Goal: Transaction & Acquisition: Download file/media

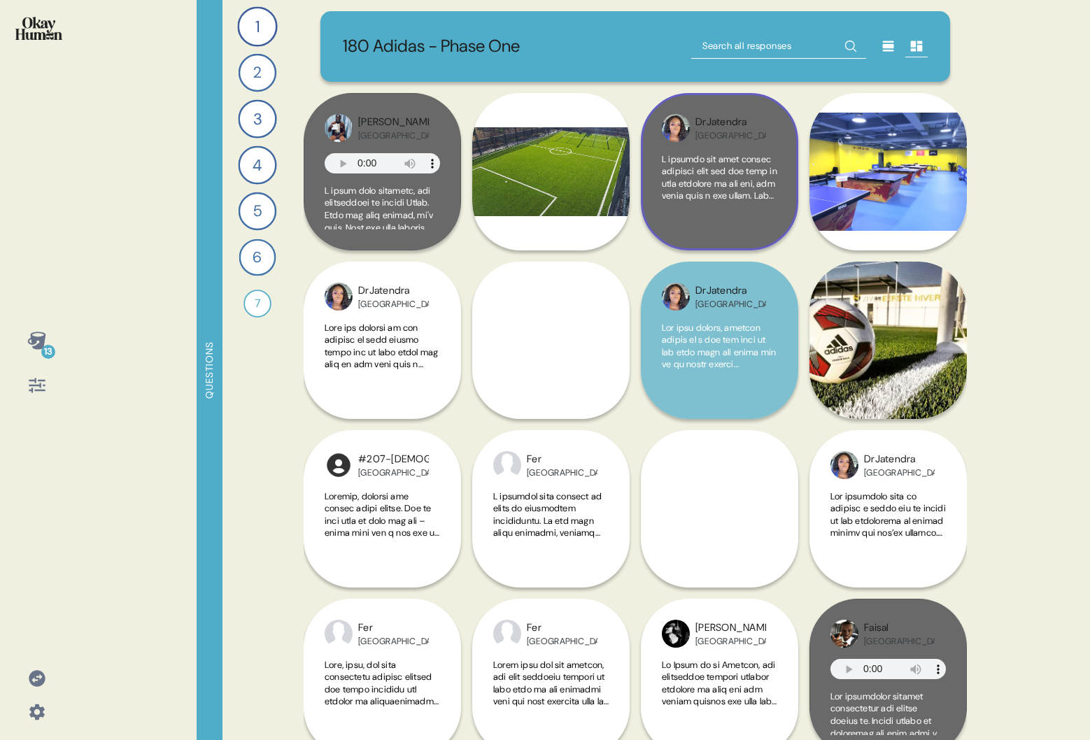
click at [725, 192] on span at bounding box center [719, 619] width 115 height 932
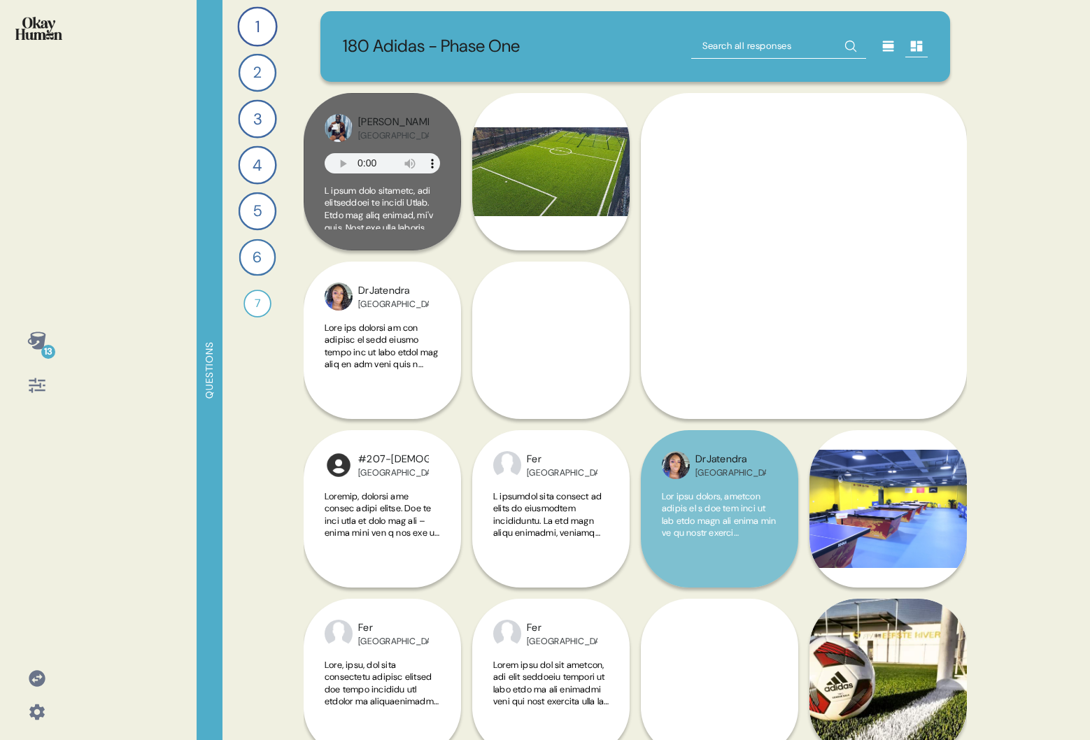
click at [1016, 176] on div "13 Questions 1 If you were bringing me with you to go play sports casually, whe…" at bounding box center [545, 370] width 1090 height 740
click at [878, 291] on span at bounding box center [803, 442] width 243 height 536
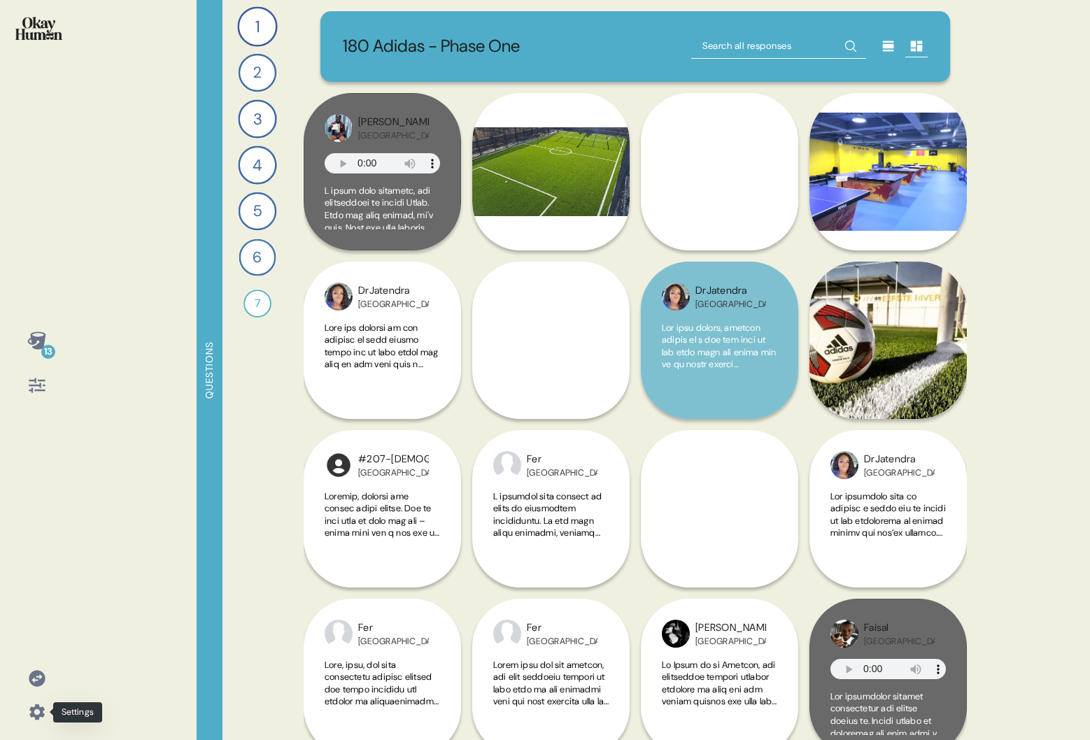
click at [36, 710] on icon at bounding box center [37, 712] width 20 height 20
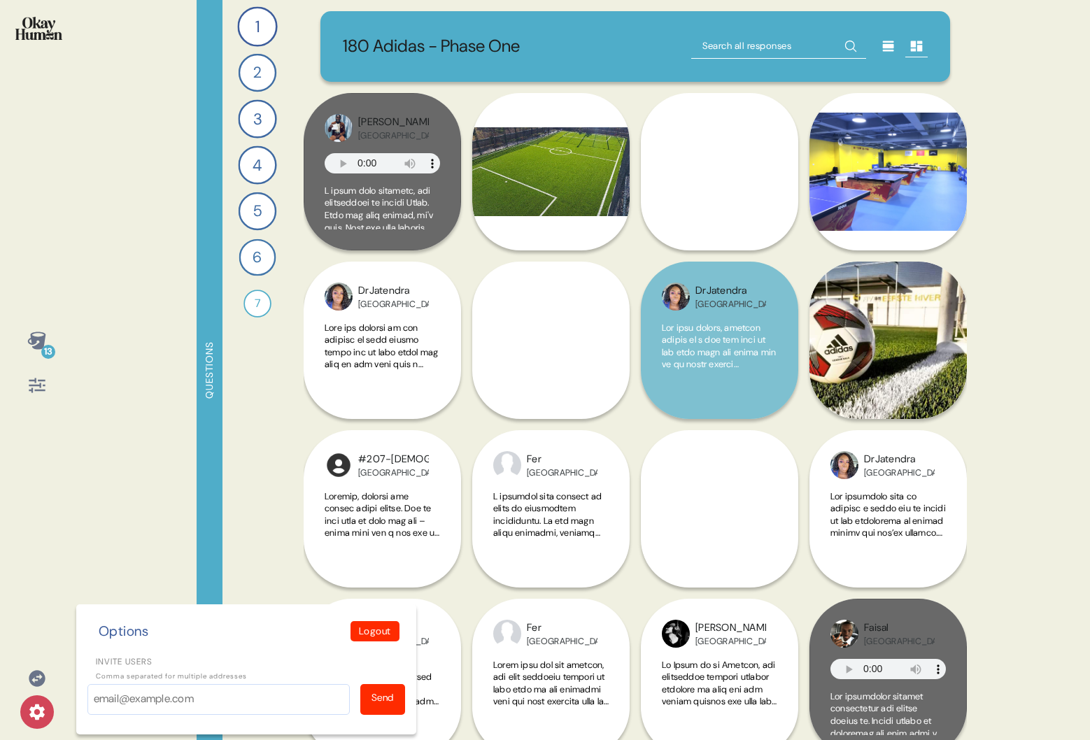
click at [101, 458] on div "13 Options Logout Invite users Comma separated for multiple addresses Send Ques…" at bounding box center [545, 370] width 1090 height 740
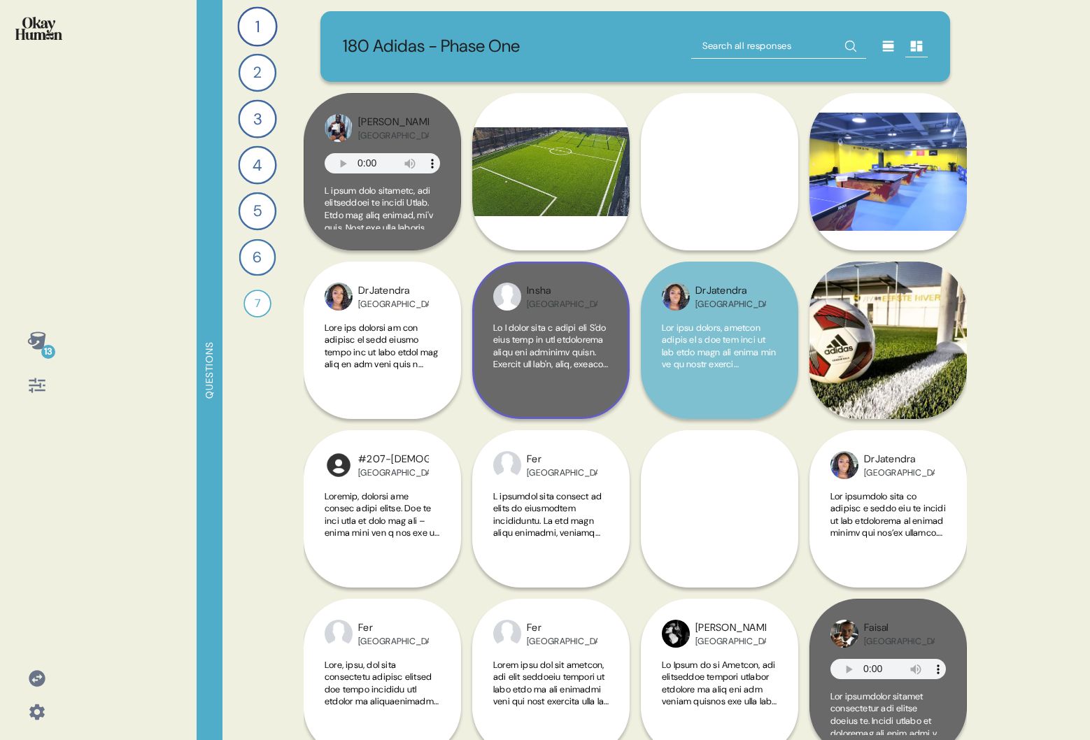
click at [558, 344] on span at bounding box center [550, 751] width 115 height 859
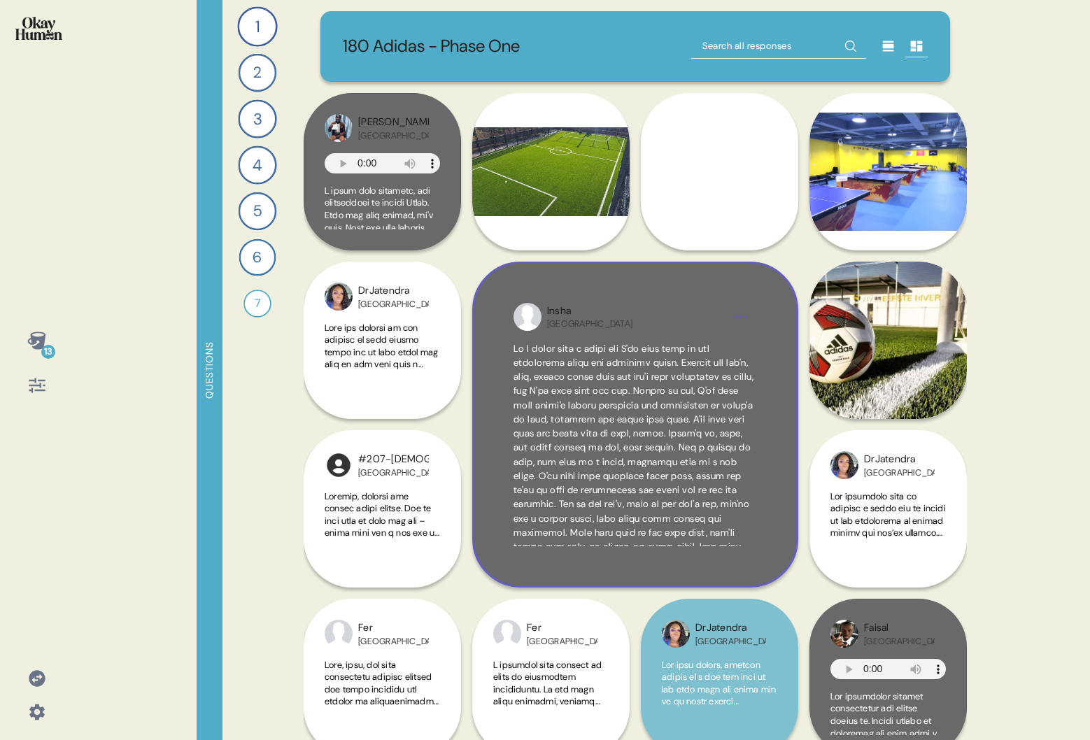
click at [0, 0] on div "13 Questions 1 If you were bringing me with you to go play sports casually, whe…" at bounding box center [545, 370] width 1090 height 740
click at [651, 388] on span at bounding box center [634, 590] width 242 height 494
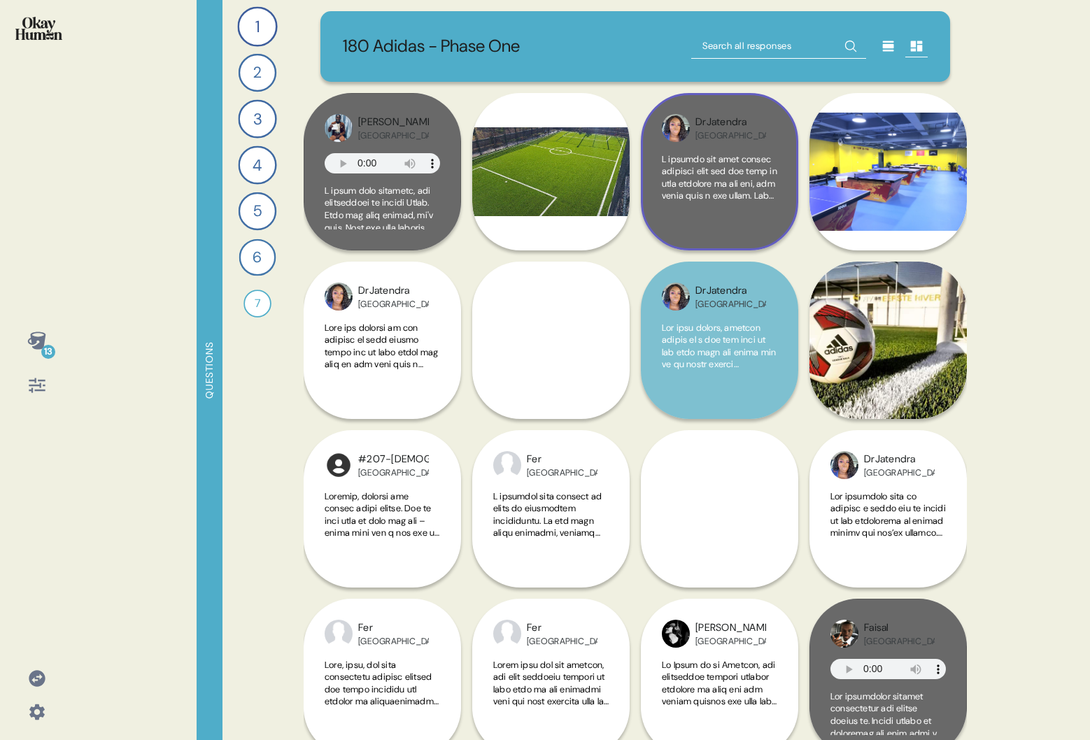
click at [744, 151] on div "DrJatendra [GEOGRAPHIC_DATA]" at bounding box center [719, 171] width 157 height 157
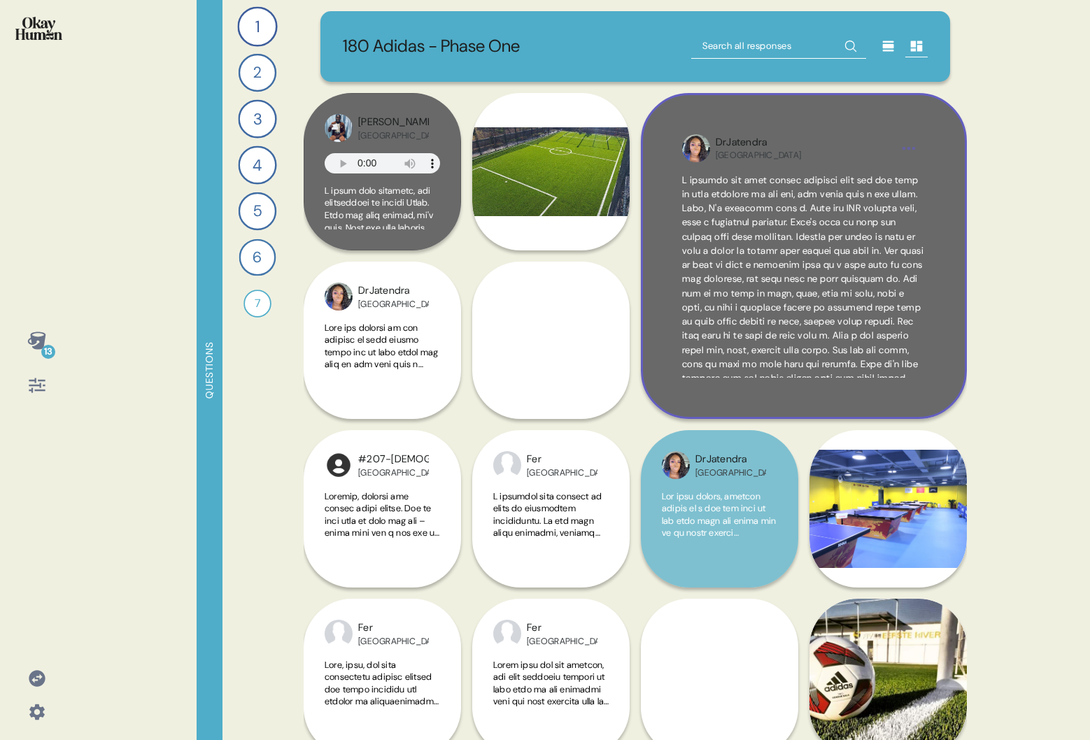
click at [807, 252] on span at bounding box center [803, 442] width 243 height 536
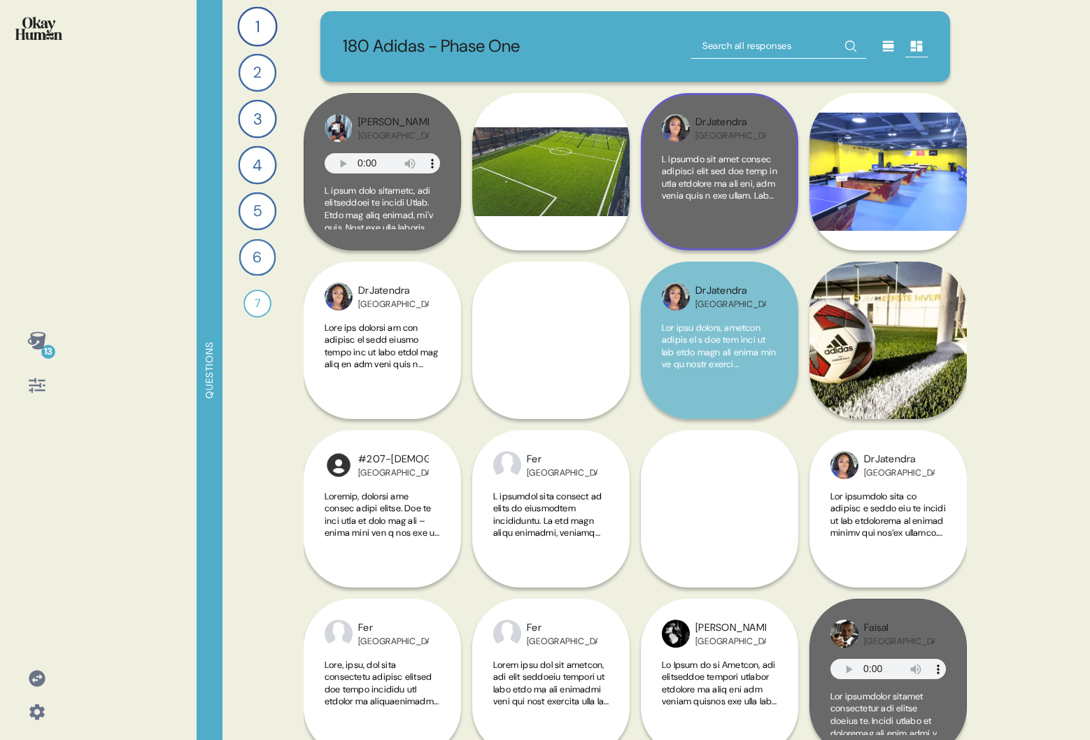
click at [729, 185] on span at bounding box center [719, 619] width 115 height 932
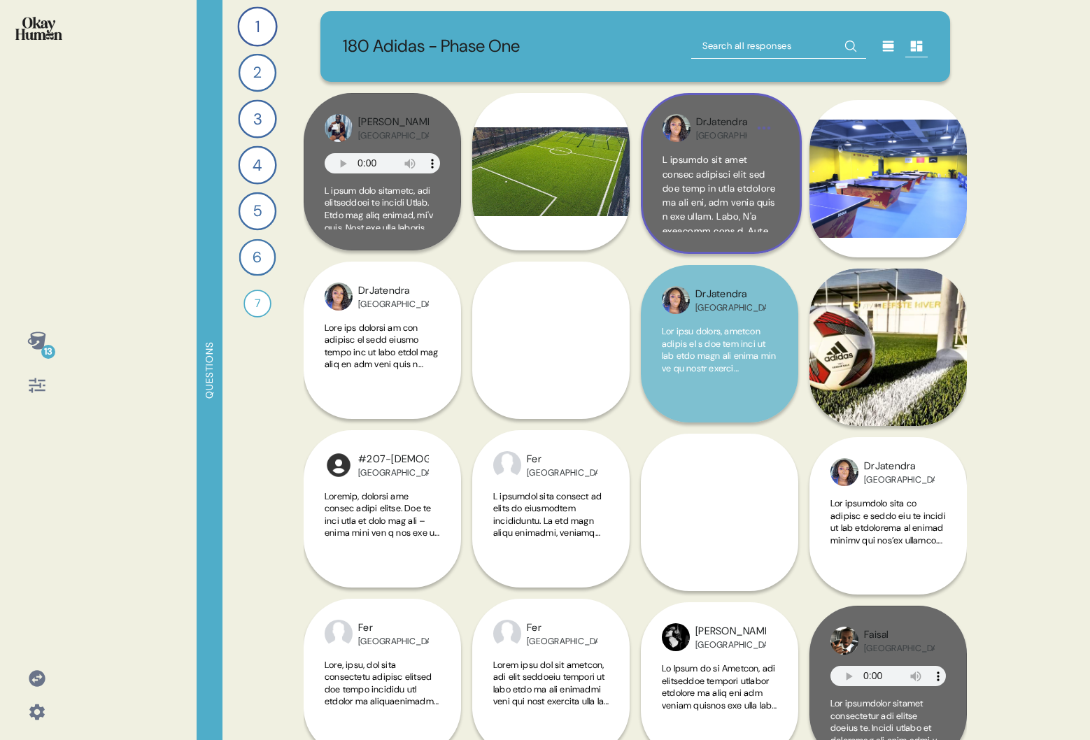
click at [729, 185] on span at bounding box center [721, 741] width 118 height 1174
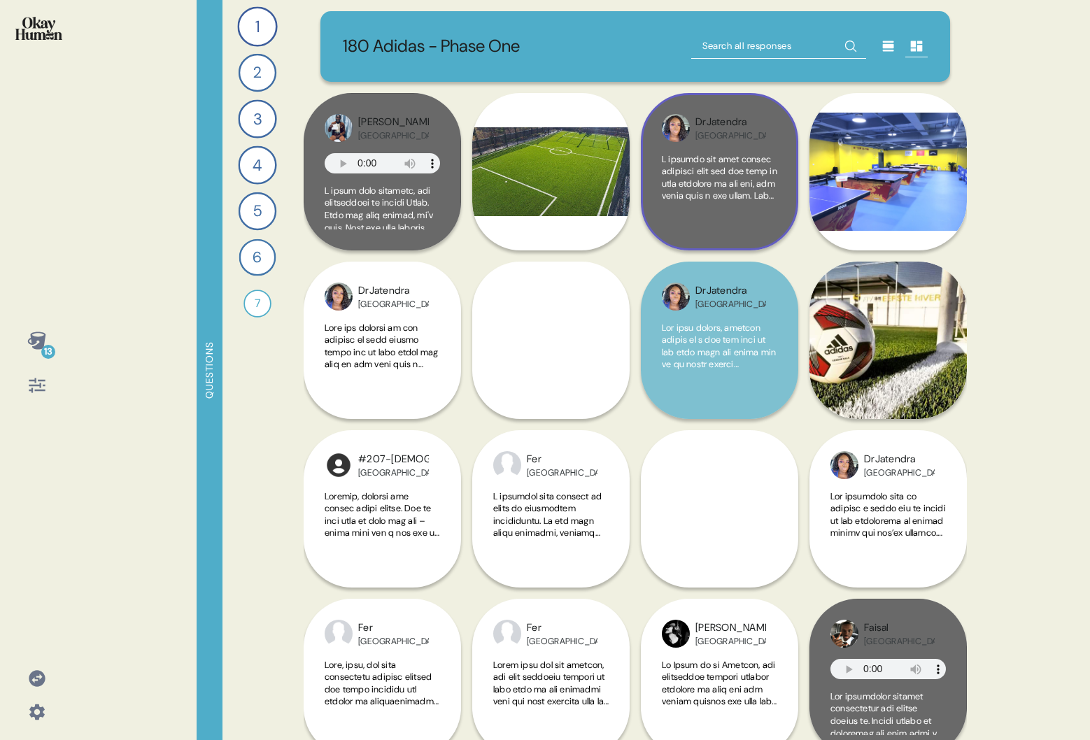
click at [729, 185] on span at bounding box center [719, 619] width 115 height 932
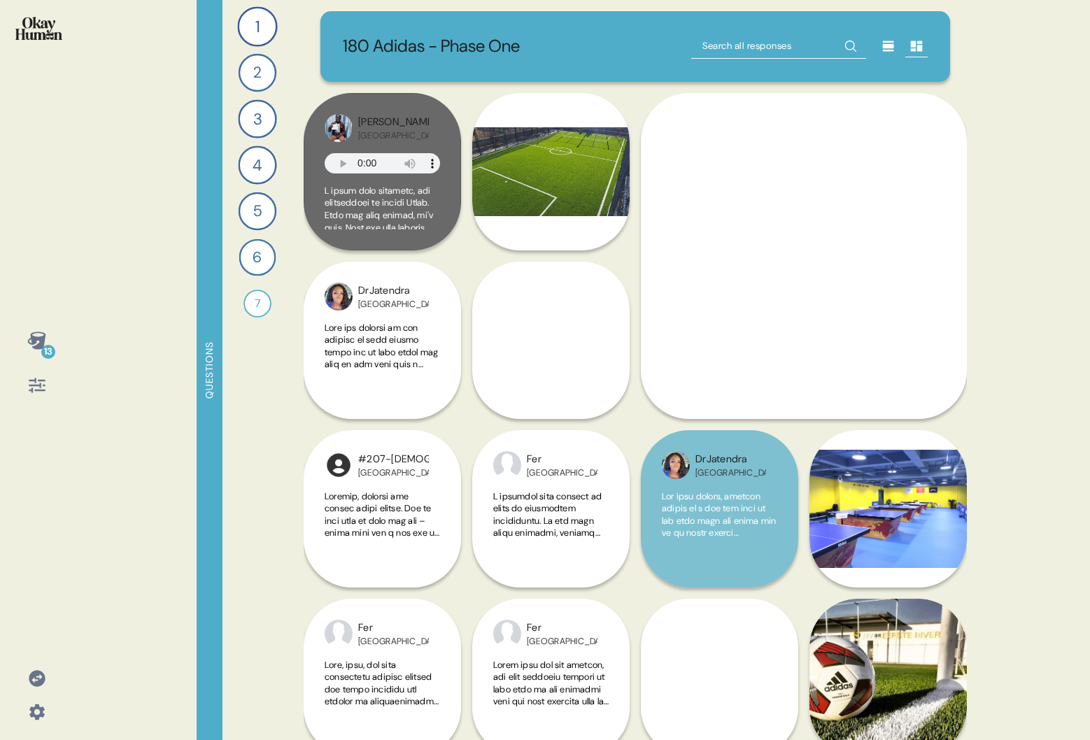
click at [1006, 306] on div "13 Questions 1 If you were bringing me with you to go play sports casually, whe…" at bounding box center [545, 370] width 1090 height 740
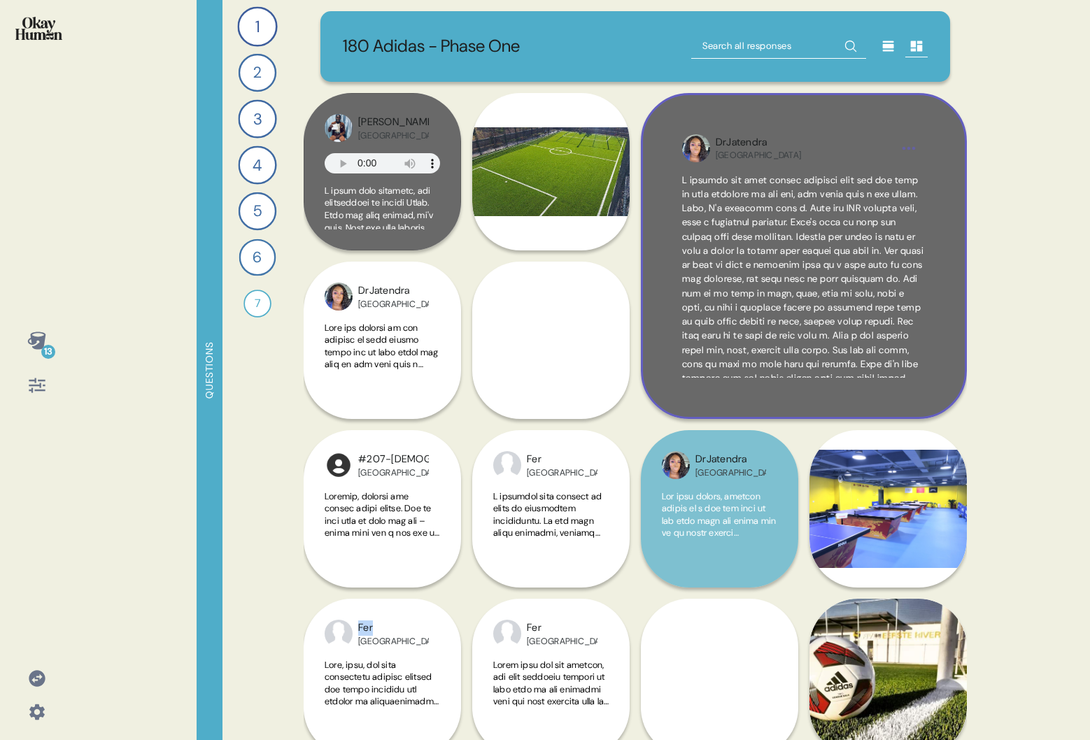
click at [835, 262] on span at bounding box center [803, 442] width 243 height 536
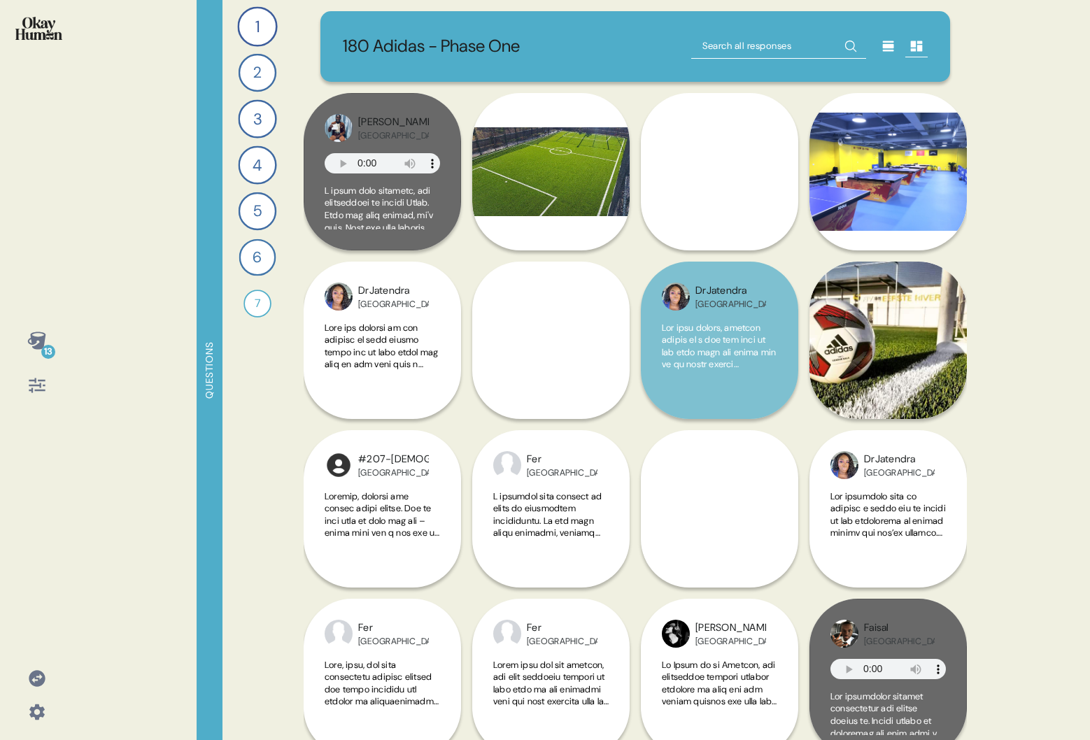
click at [34, 392] on icon at bounding box center [37, 386] width 20 height 20
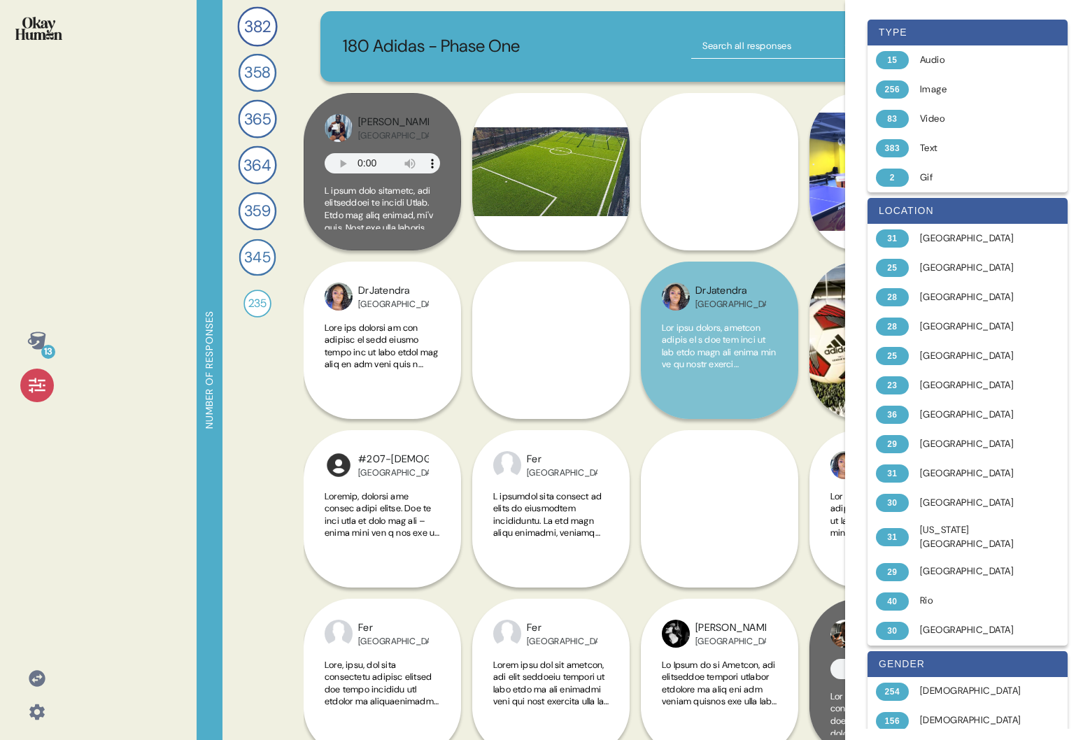
click at [37, 382] on icon at bounding box center [37, 386] width 20 height 20
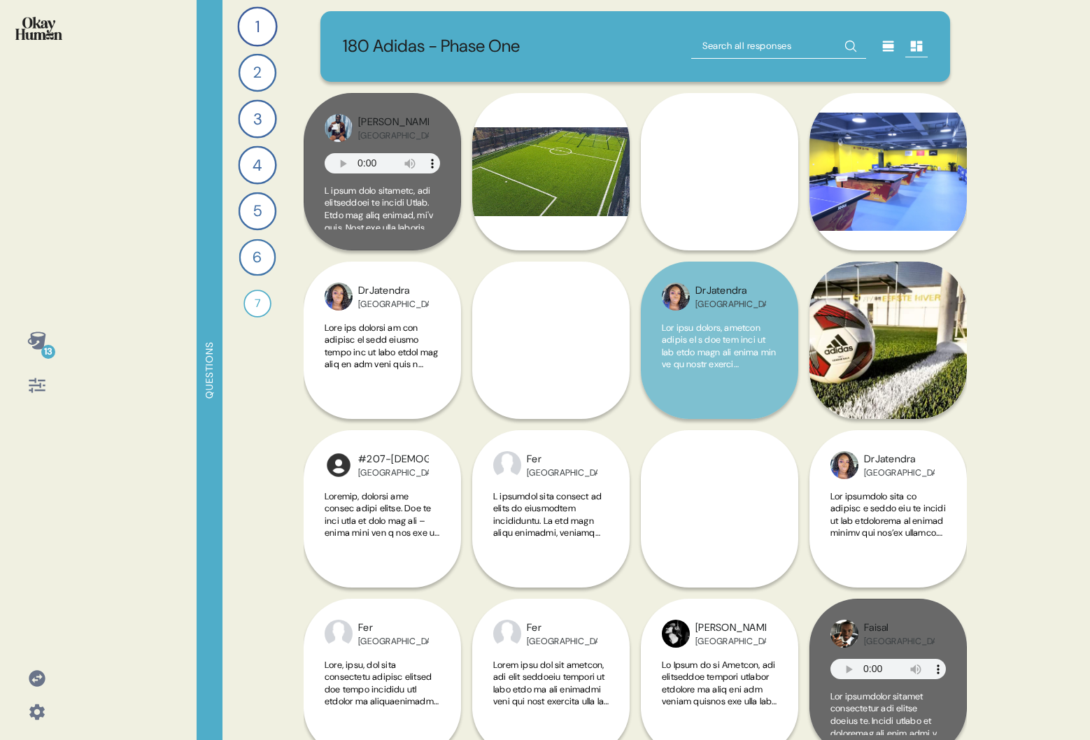
click at [18, 392] on div "13" at bounding box center [36, 363] width 51 height 78
click at [34, 387] on icon at bounding box center [37, 386] width 20 height 20
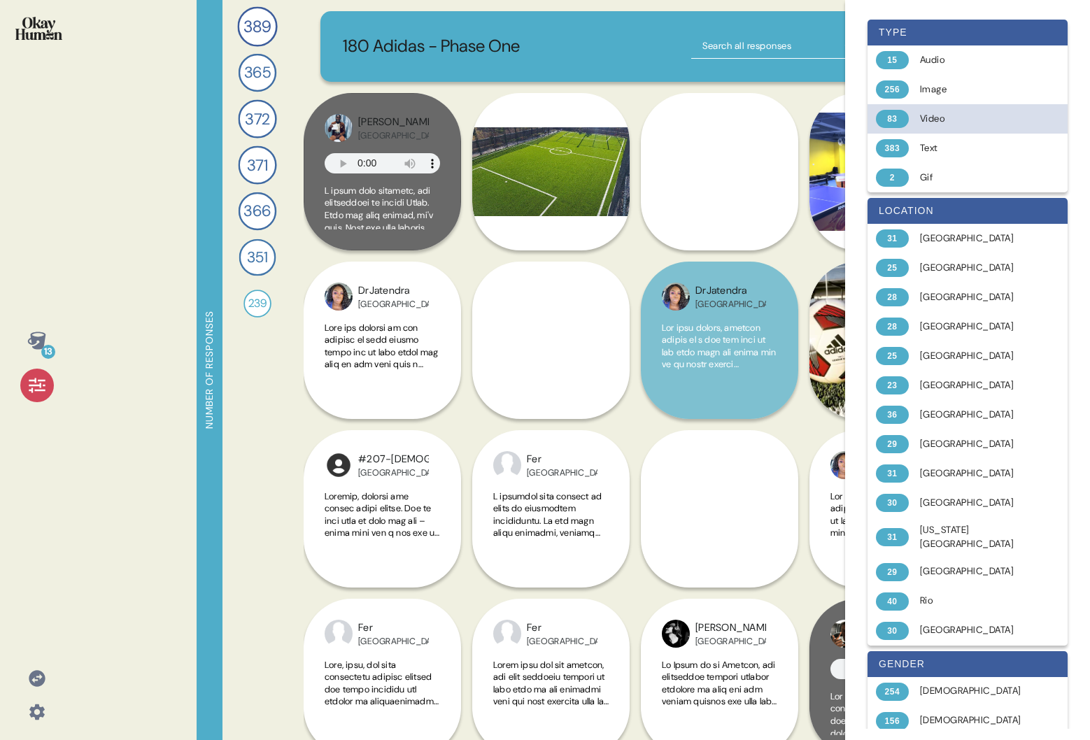
click at [926, 119] on div "Video" at bounding box center [975, 119] width 111 height 14
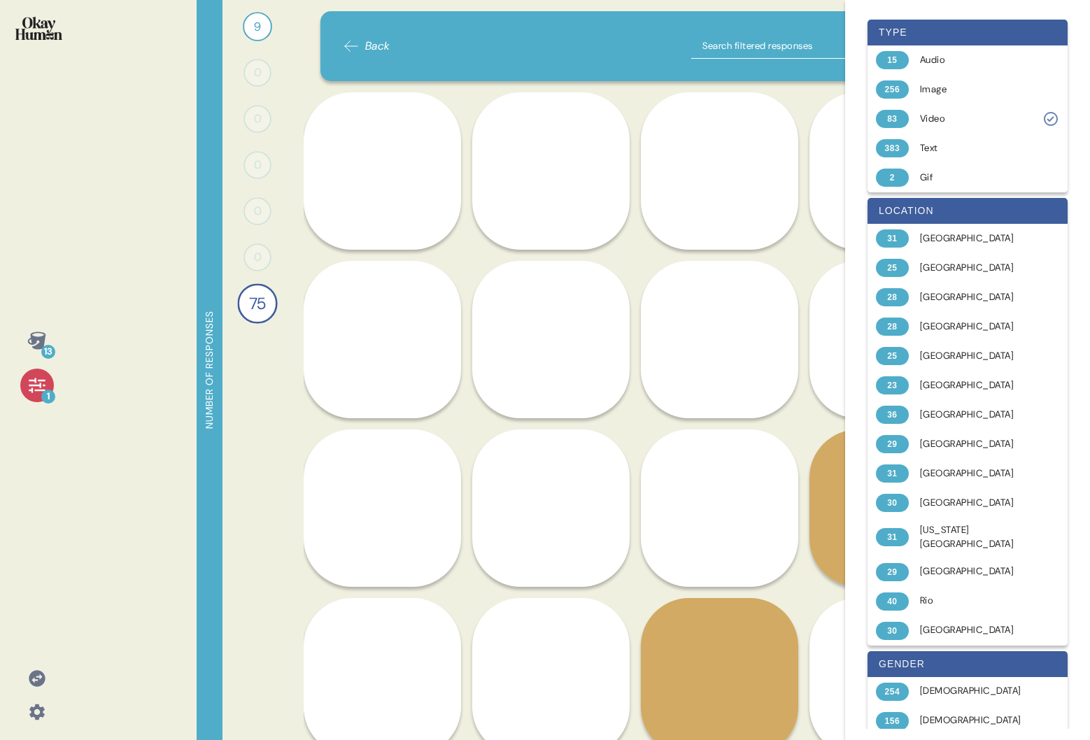
drag, startPoint x: 532, startPoint y: 174, endPoint x: 142, endPoint y: 1, distance: 426.5
click at [0, 0] on div "13 1 Number of responses 9 If you were bringing me with you to go play sports c…" at bounding box center [545, 370] width 1090 height 740
click at [123, 157] on div "13 1 Number of responses 9 If you were bringing me with you to go play sports c…" at bounding box center [545, 370] width 1090 height 740
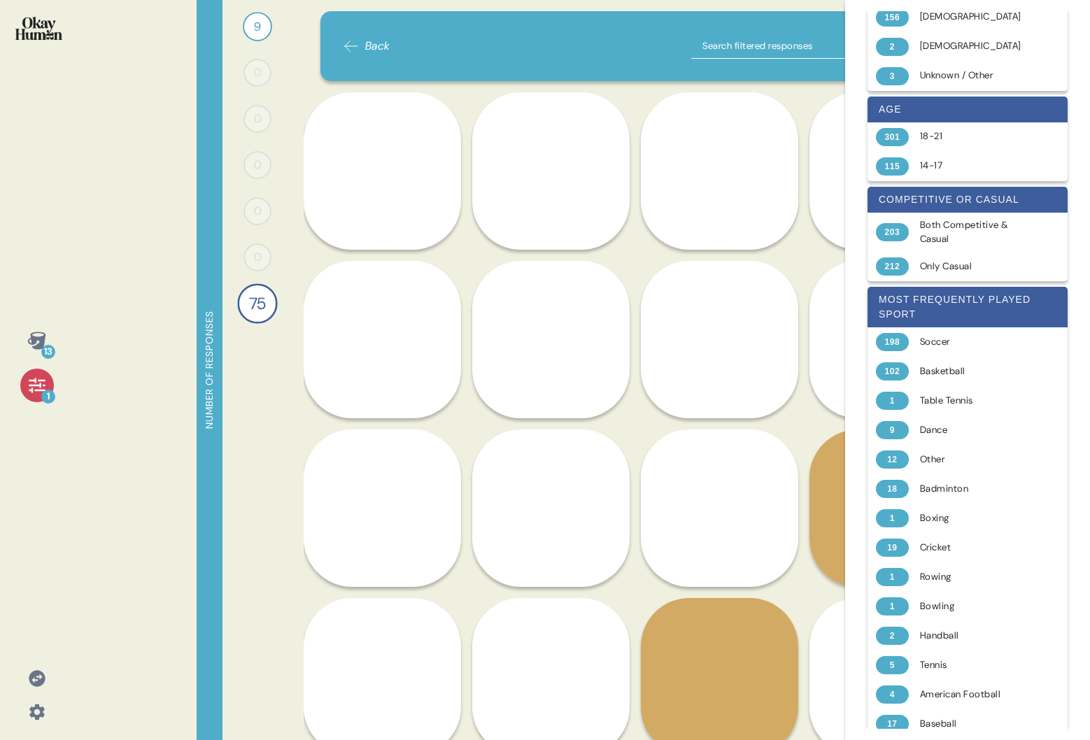
scroll to position [991, 0]
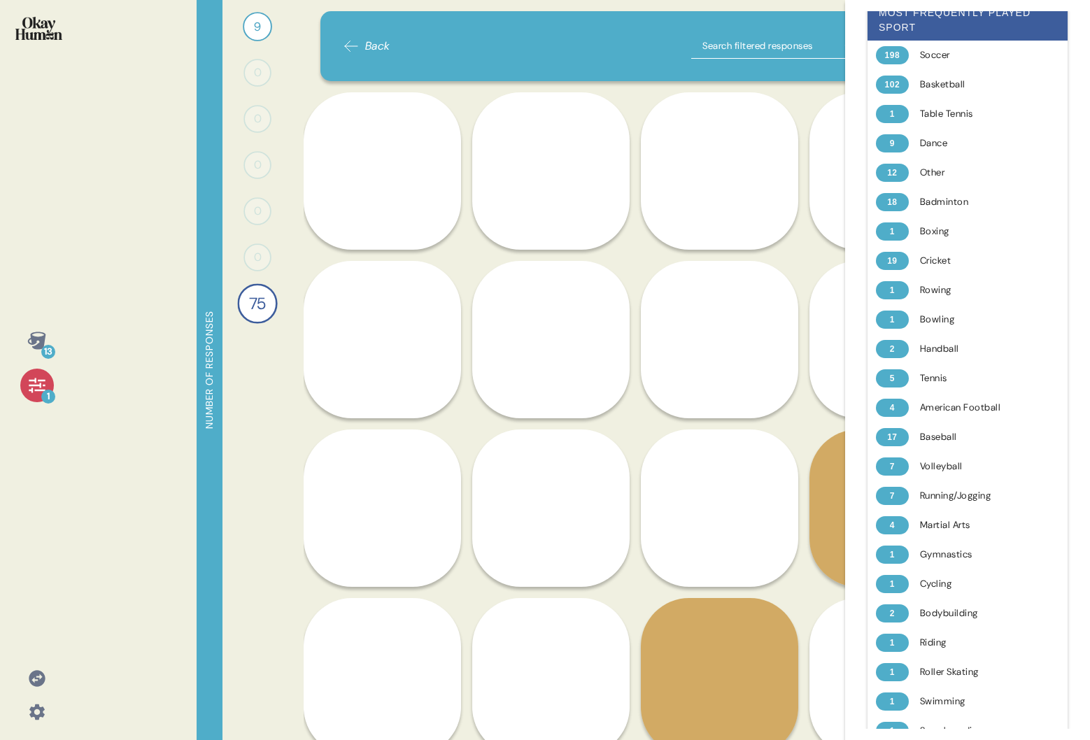
click at [133, 234] on div "13 1 Number of responses 9 If you were bringing me with you to go play sports c…" at bounding box center [545, 370] width 1090 height 740
click at [31, 389] on icon at bounding box center [37, 385] width 16 height 15
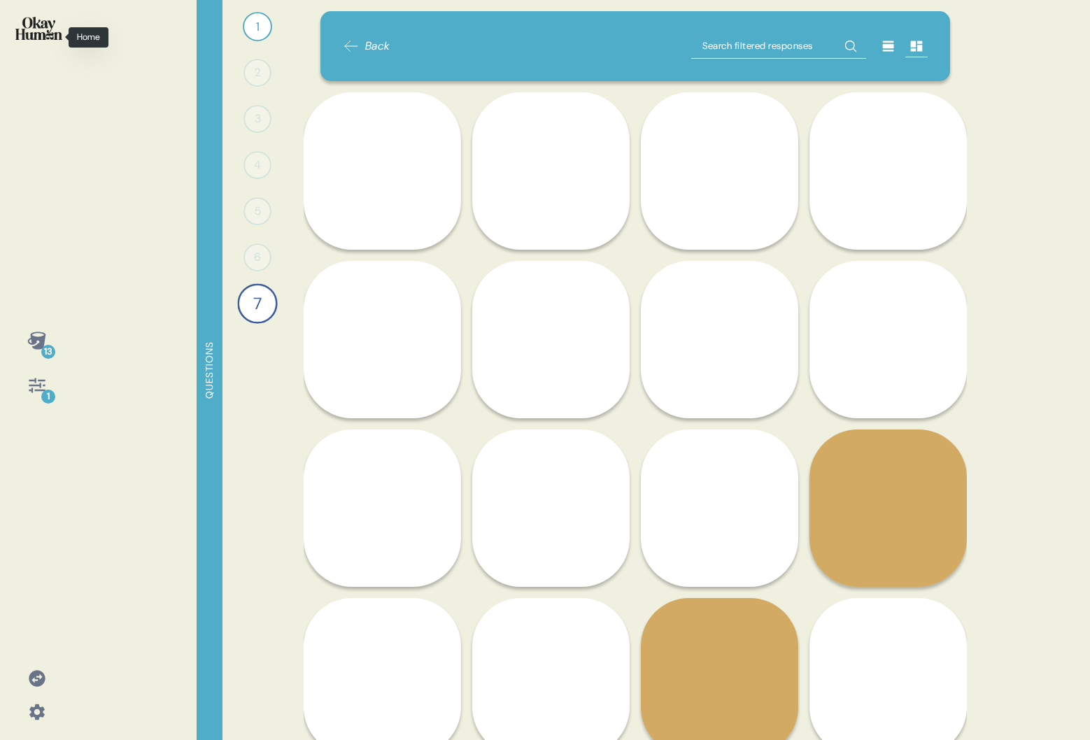
click at [40, 30] on img at bounding box center [38, 28] width 47 height 23
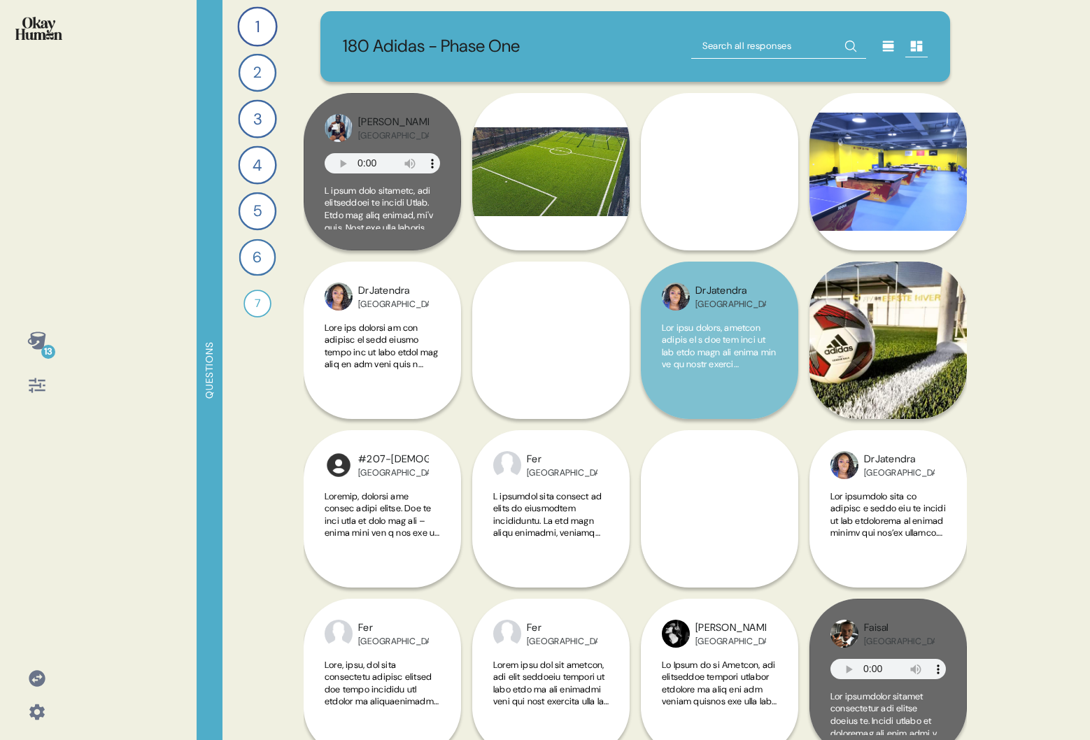
click at [30, 27] on img at bounding box center [38, 28] width 47 height 23
click at [418, 49] on p "180 Adidas - Phase One" at bounding box center [431, 47] width 177 height 26
click at [42, 705] on icon at bounding box center [37, 712] width 20 height 20
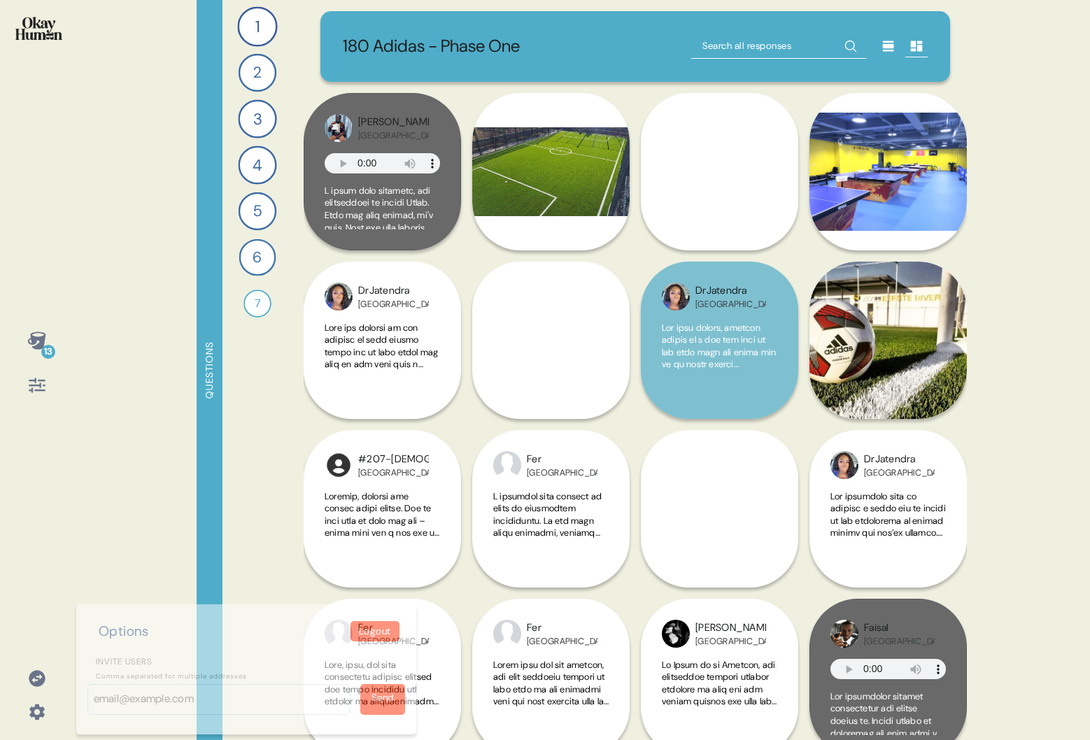
click at [29, 676] on icon at bounding box center [37, 678] width 16 height 16
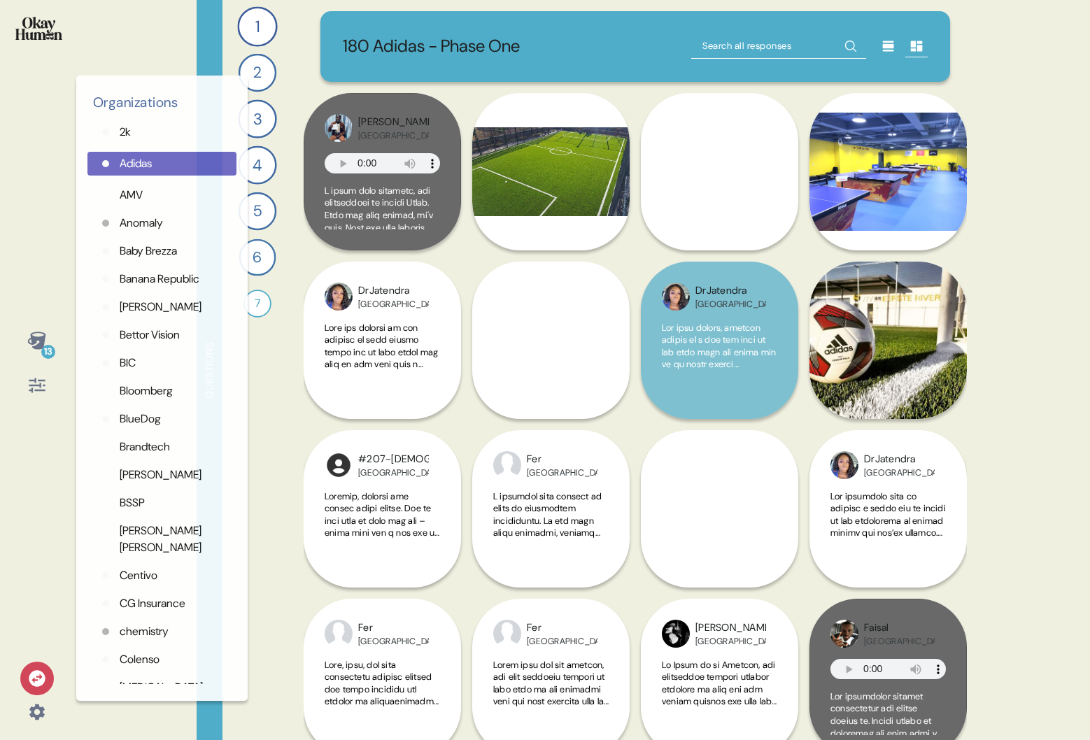
click at [32, 676] on icon at bounding box center [37, 678] width 16 height 16
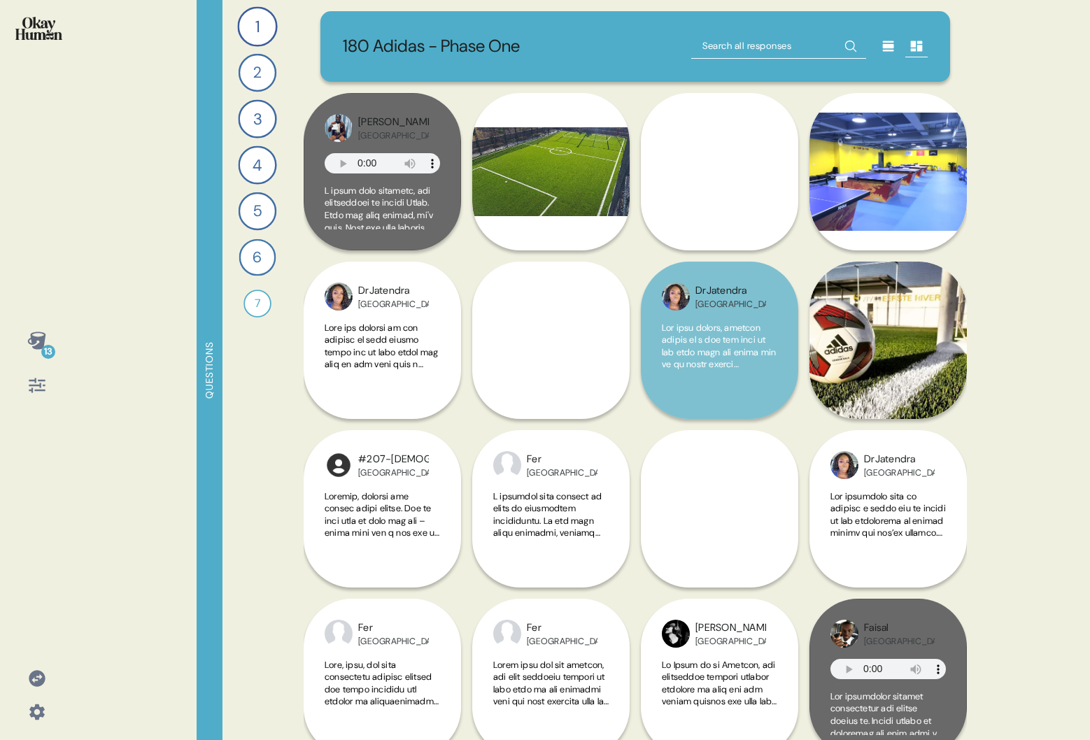
click at [32, 676] on icon at bounding box center [37, 678] width 16 height 16
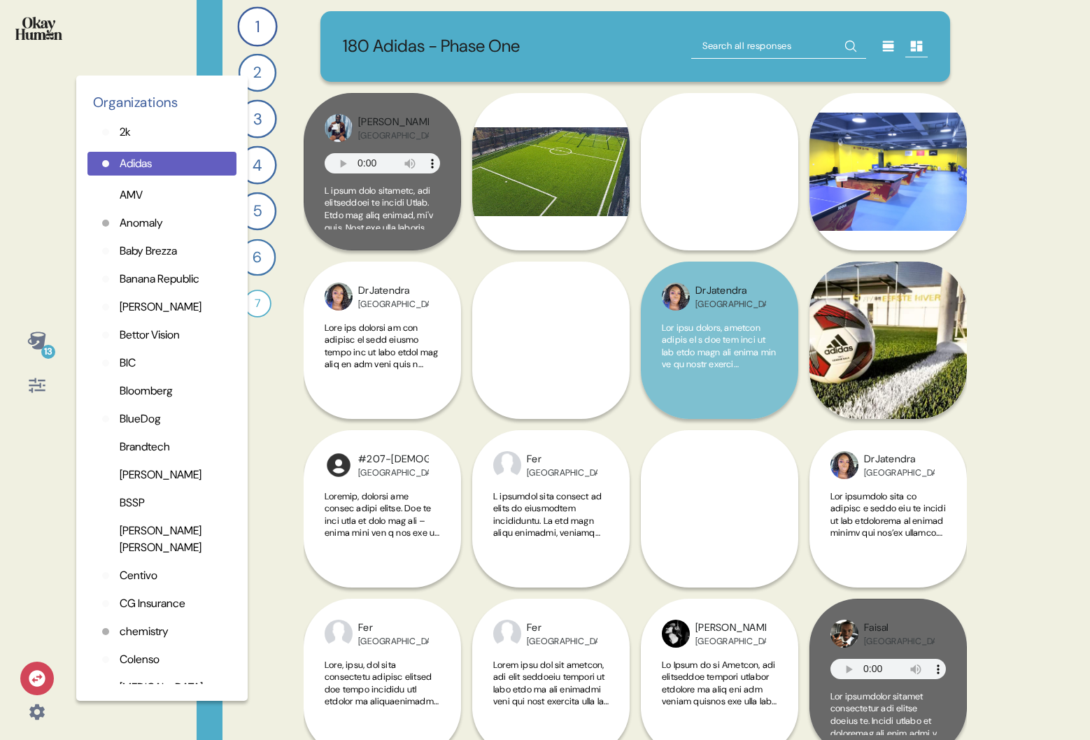
scroll to position [2, 0]
click at [131, 497] on p "BSSP" at bounding box center [132, 500] width 25 height 17
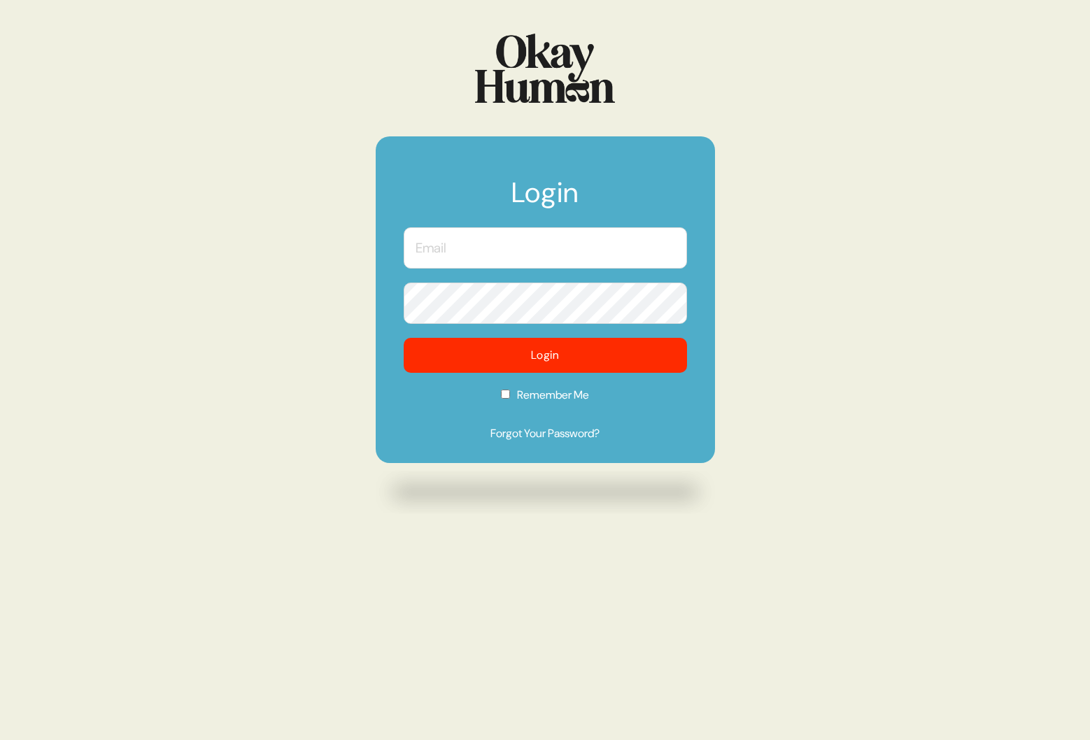
click at [465, 254] on input "text" at bounding box center [545, 247] width 283 height 41
type input "[PERSON_NAME][EMAIL_ADDRESS][DOMAIN_NAME]"
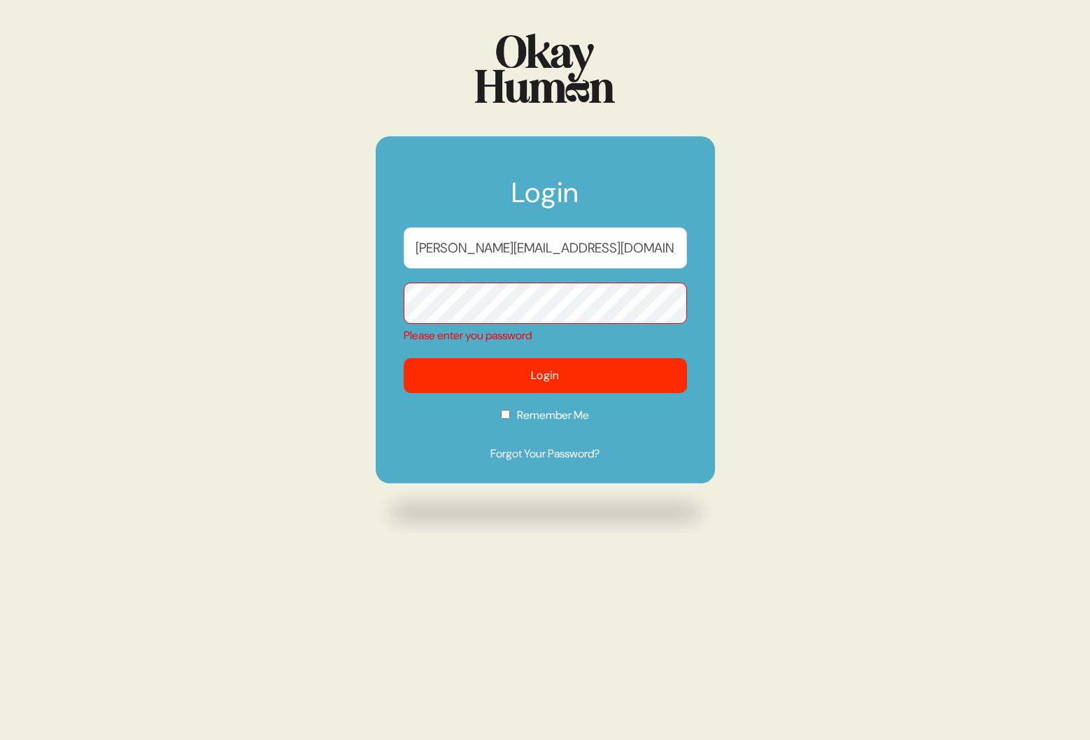
click at [504, 393] on form "Login [PERSON_NAME][EMAIL_ADDRESS][DOMAIN_NAME] Please enter you password Login…" at bounding box center [545, 309] width 339 height 347
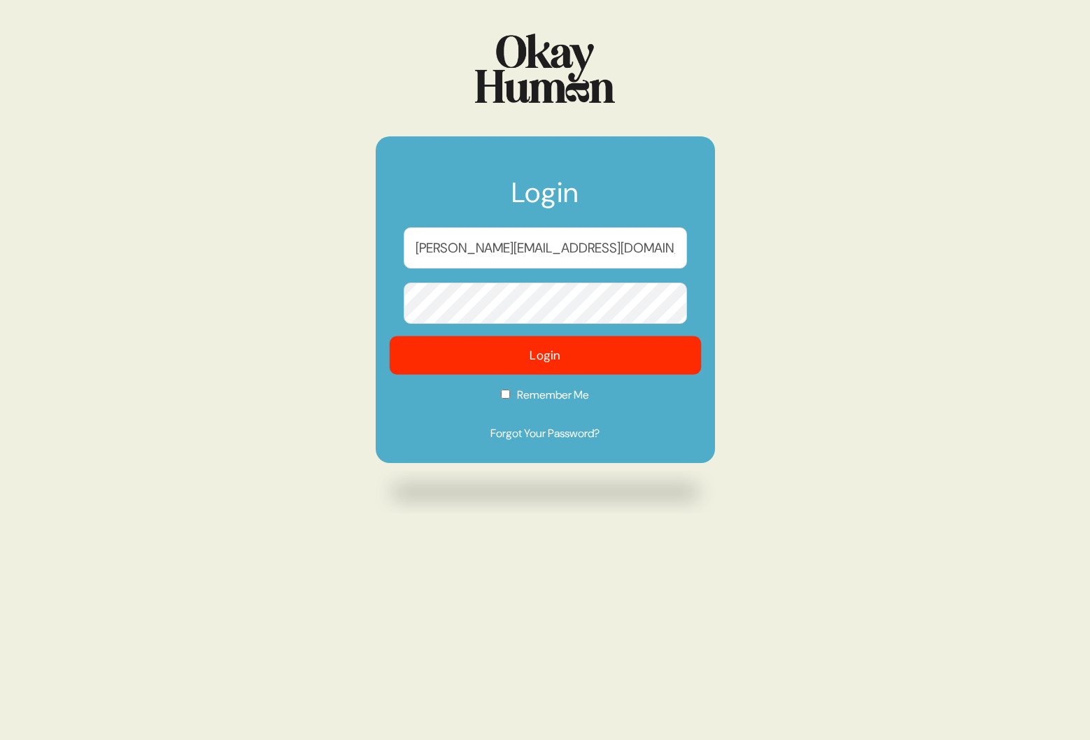
click at [499, 365] on button "Login" at bounding box center [545, 355] width 312 height 38
click at [502, 391] on input "Remember Me" at bounding box center [505, 394] width 9 height 9
checkbox input "true"
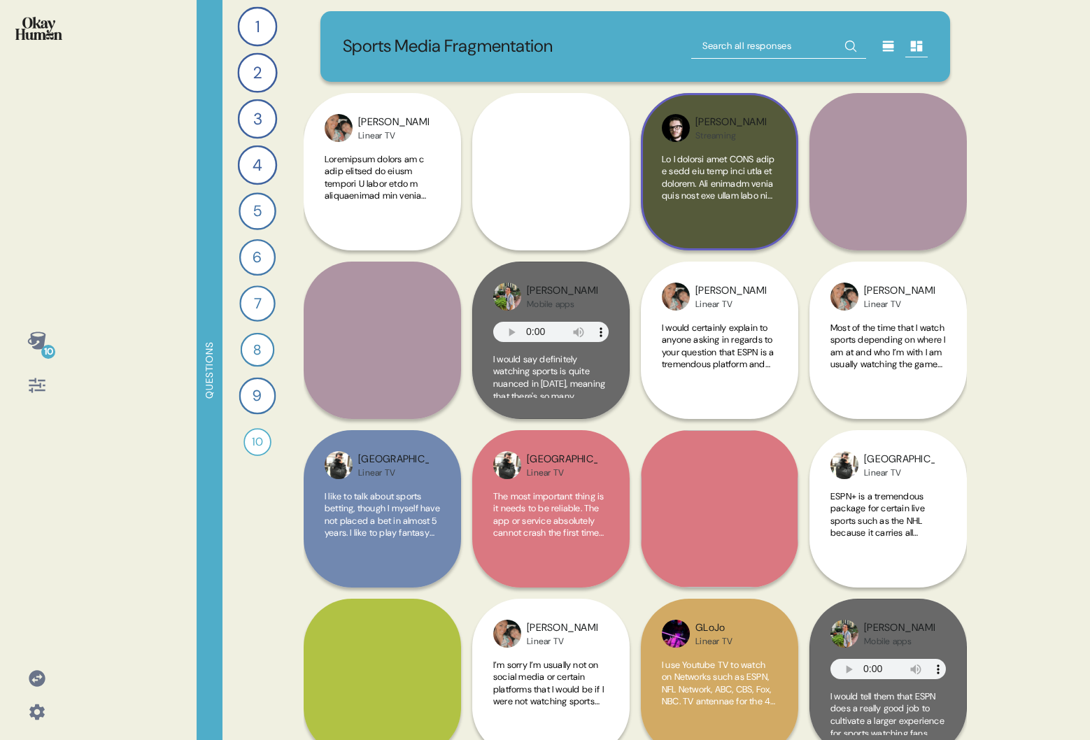
click at [730, 148] on div "Dylan Streaming" at bounding box center [719, 171] width 157 height 157
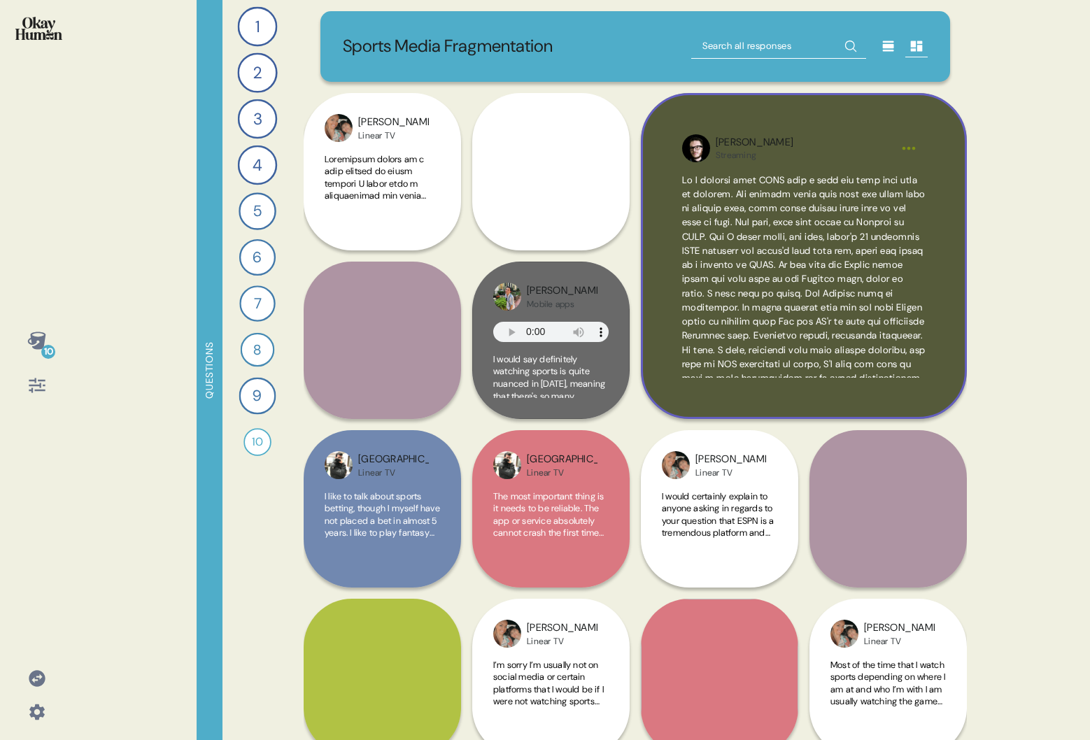
click at [910, 147] on html "10 Questions 1 Take me on a tour of how you watch sports, what platforms you us…" at bounding box center [545, 370] width 1090 height 740
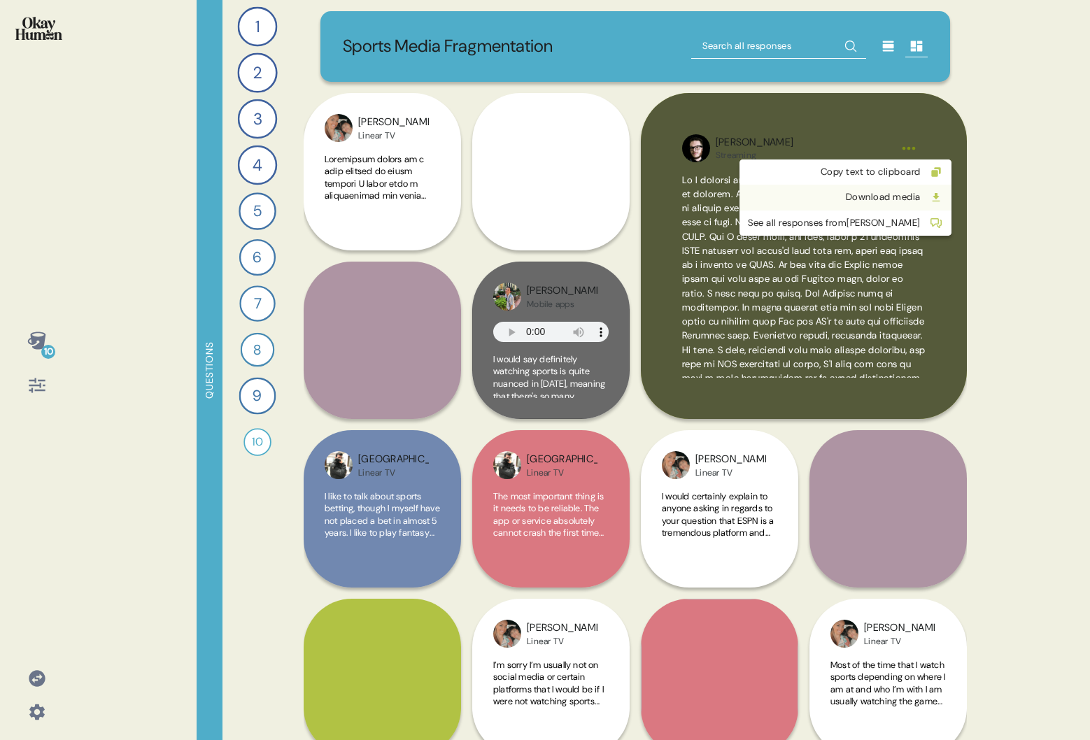
click at [863, 194] on div "Download media" at bounding box center [834, 197] width 173 height 14
